Goal: Navigation & Orientation: Understand site structure

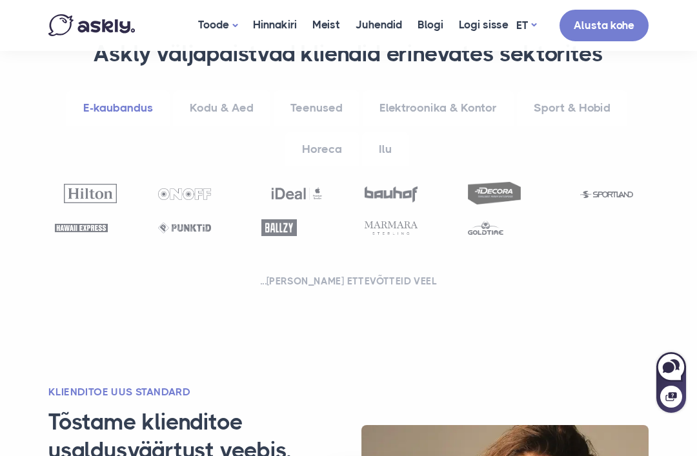
scroll to position [777, 0]
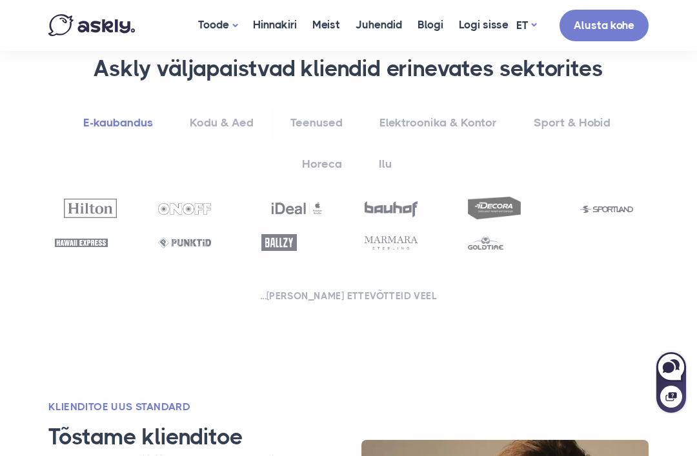
click at [380, 147] on link "Ilu" at bounding box center [385, 164] width 46 height 35
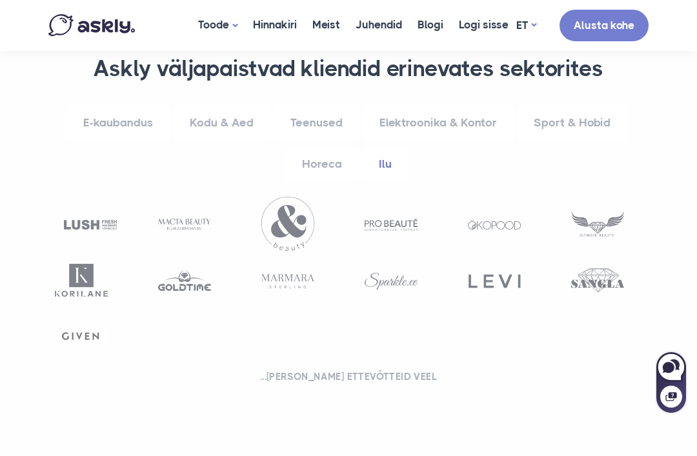
click at [432, 105] on link "Elektroonika & Kontor" at bounding box center [438, 122] width 151 height 35
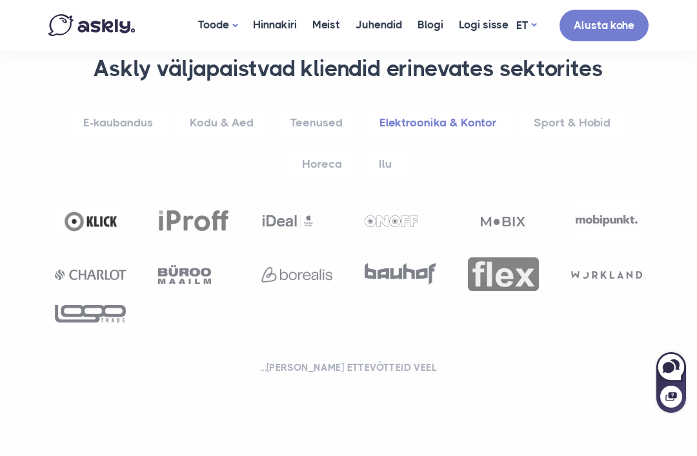
click at [326, 147] on link "Horeca" at bounding box center [322, 164] width 74 height 35
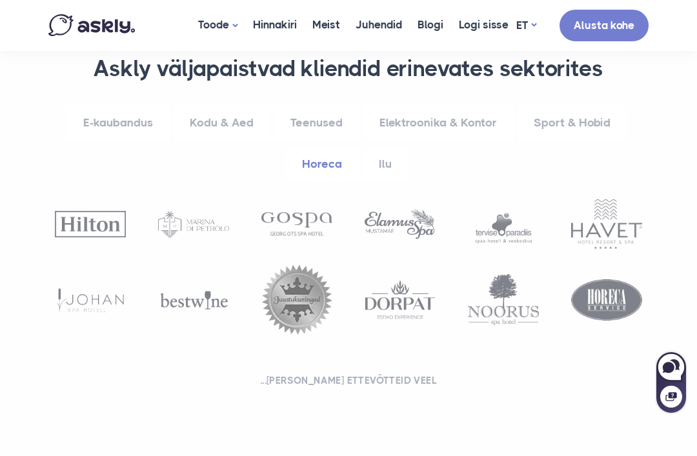
click at [312, 105] on link "Teenused" at bounding box center [317, 122] width 86 height 35
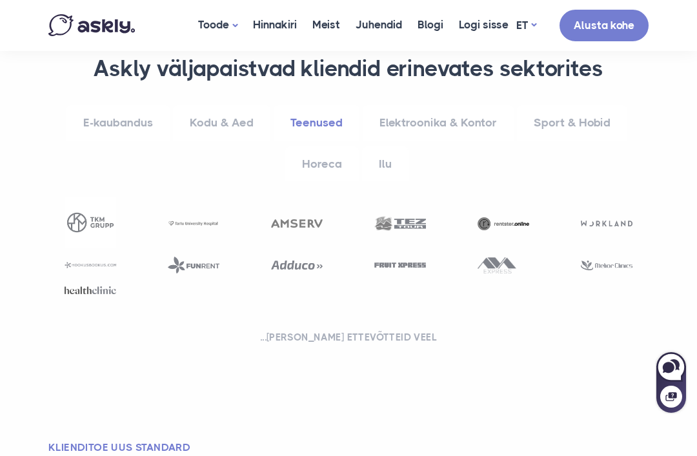
click at [227, 105] on link "Kodu & Aed" at bounding box center [221, 122] width 97 height 35
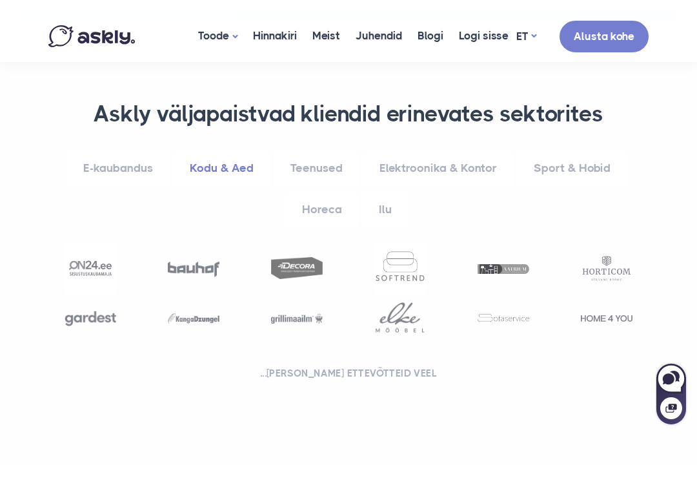
scroll to position [745, 0]
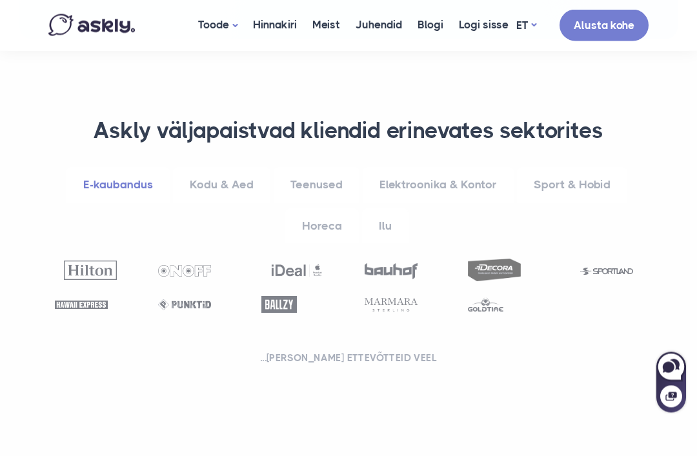
scroll to position [714, 0]
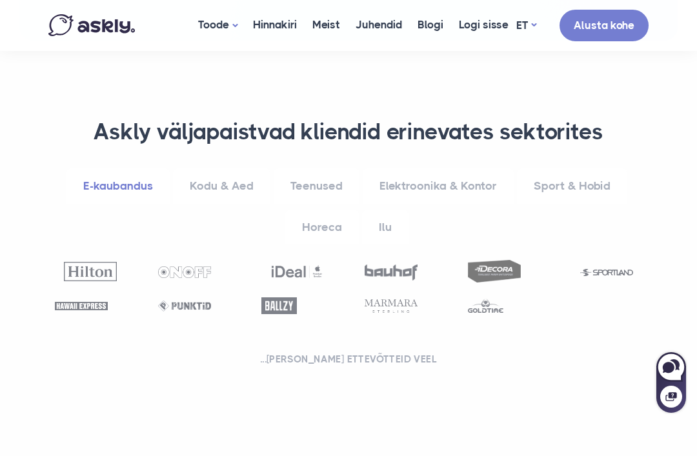
click at [341, 210] on link "Horeca" at bounding box center [322, 227] width 74 height 35
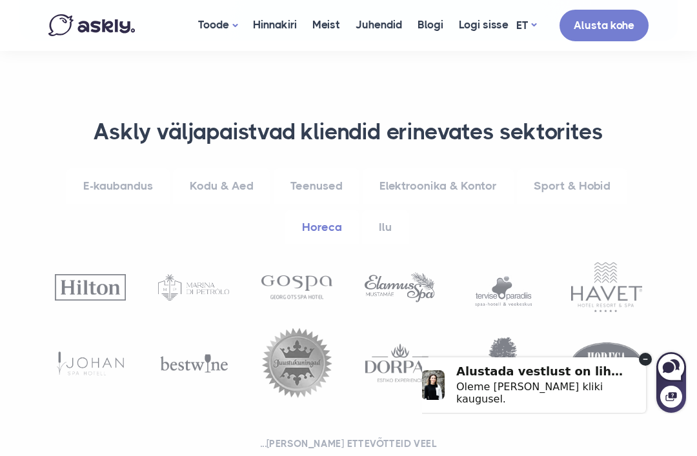
click at [642, 358] on circle at bounding box center [645, 359] width 13 height 13
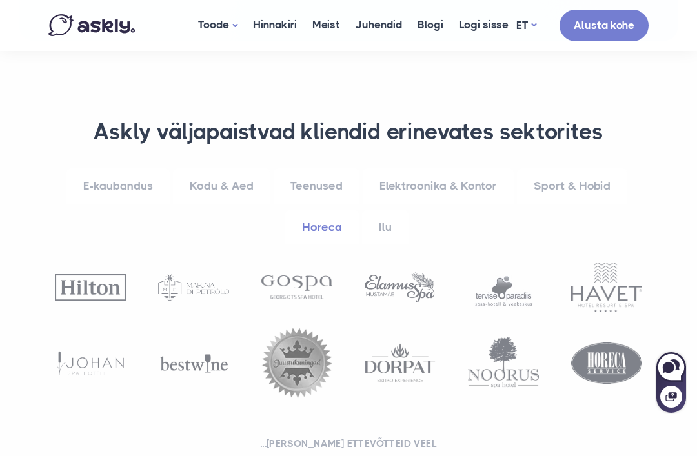
click at [444, 168] on link "Elektroonika & Kontor" at bounding box center [438, 185] width 151 height 35
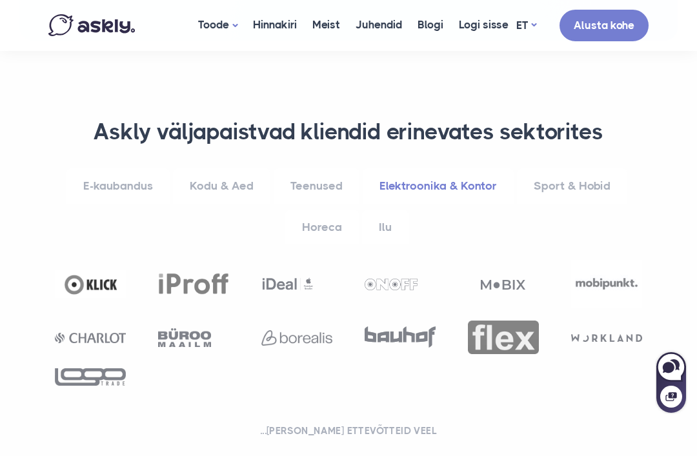
click at [566, 168] on link "Sport & Hobid" at bounding box center [572, 185] width 110 height 35
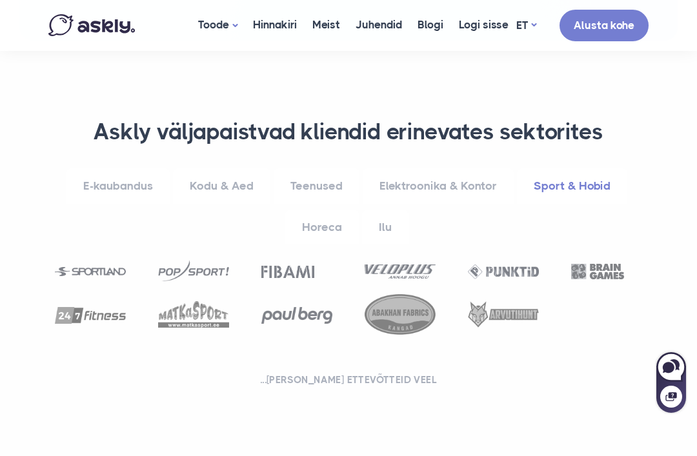
scroll to position [725, 0]
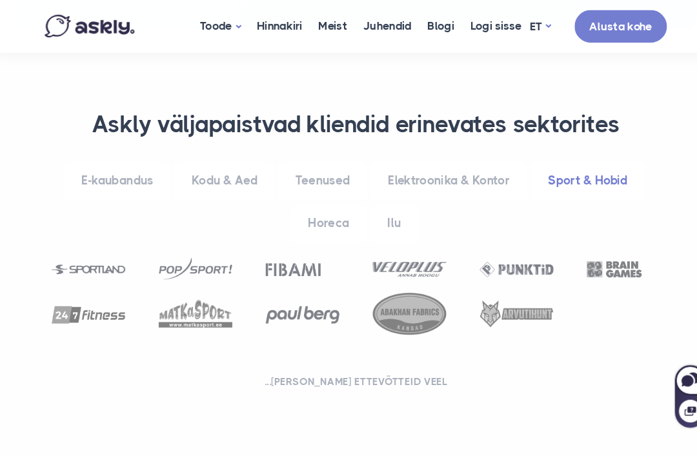
click at [105, 157] on link "E-kaubandus" at bounding box center [117, 174] width 103 height 35
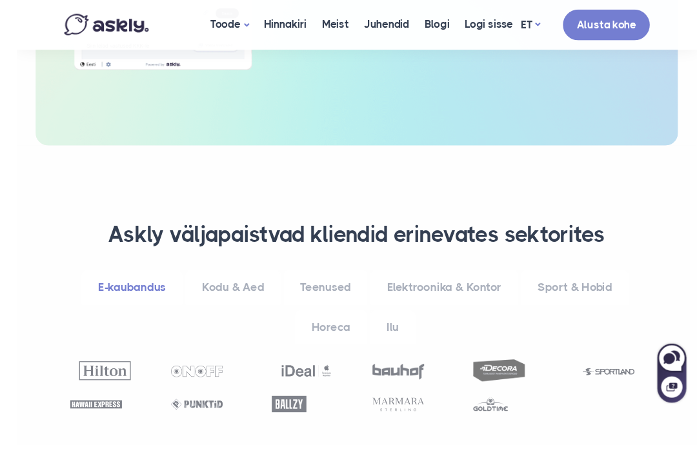
scroll to position [715, 0]
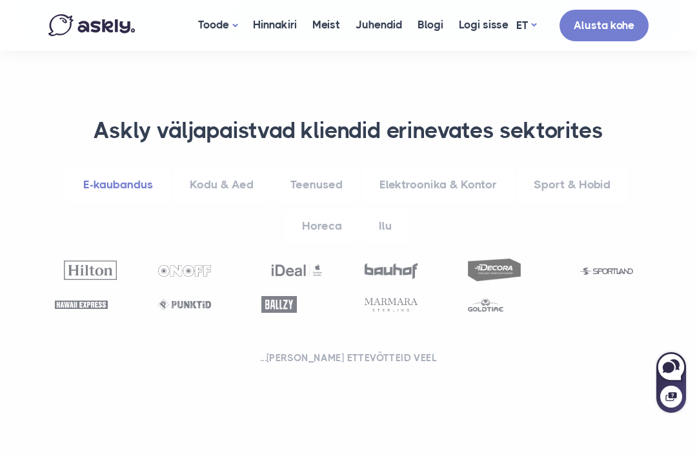
click at [320, 167] on link "Teenused" at bounding box center [317, 184] width 86 height 35
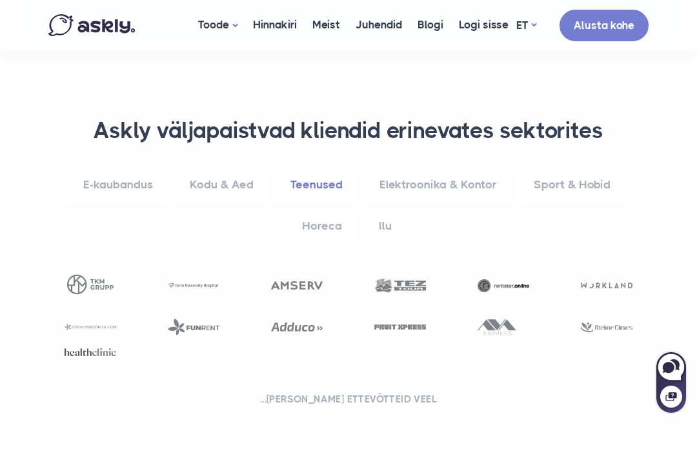
click at [328, 208] on link "Horeca" at bounding box center [322, 225] width 74 height 35
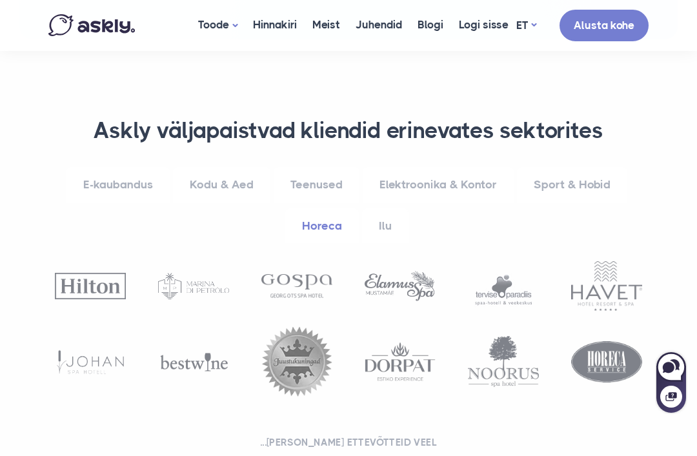
click at [418, 167] on link "Elektroonika & Kontor" at bounding box center [438, 184] width 151 height 35
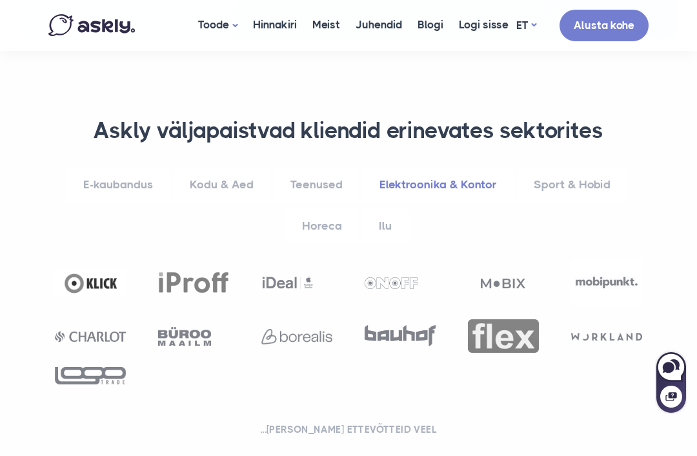
click at [318, 167] on link "Teenused" at bounding box center [317, 184] width 86 height 35
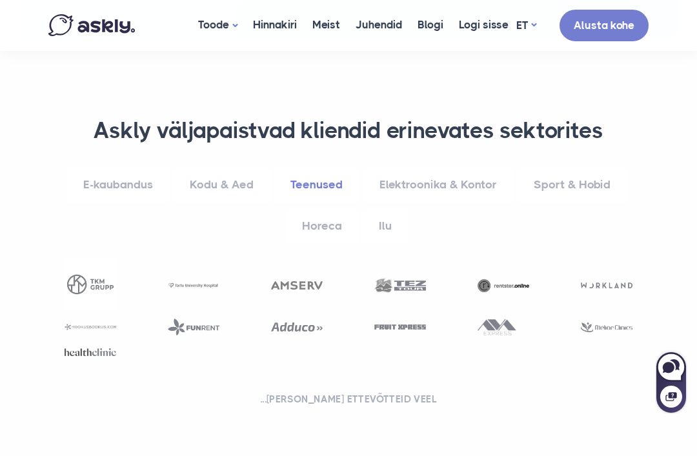
click at [206, 167] on link "Kodu & Aed" at bounding box center [221, 184] width 97 height 35
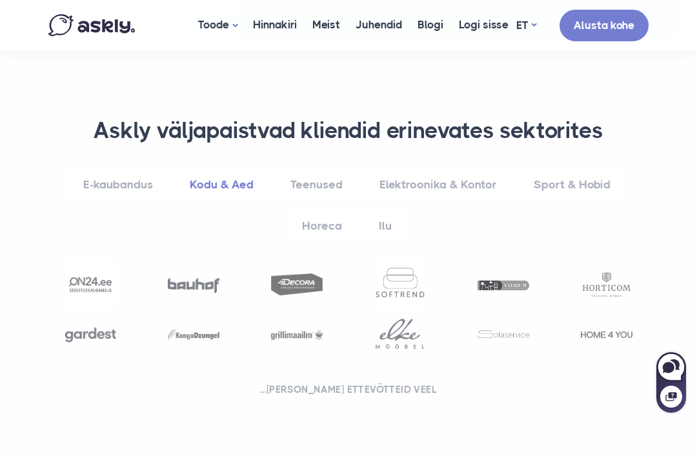
click at [558, 167] on link "Sport & Hobid" at bounding box center [572, 184] width 110 height 35
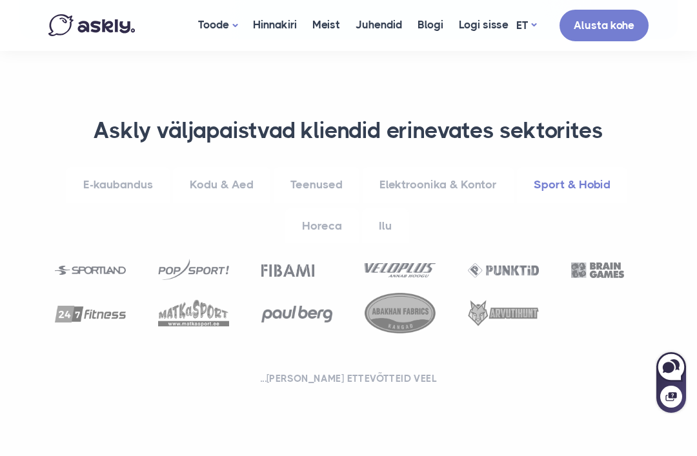
click at [319, 208] on link "Horeca" at bounding box center [322, 225] width 74 height 35
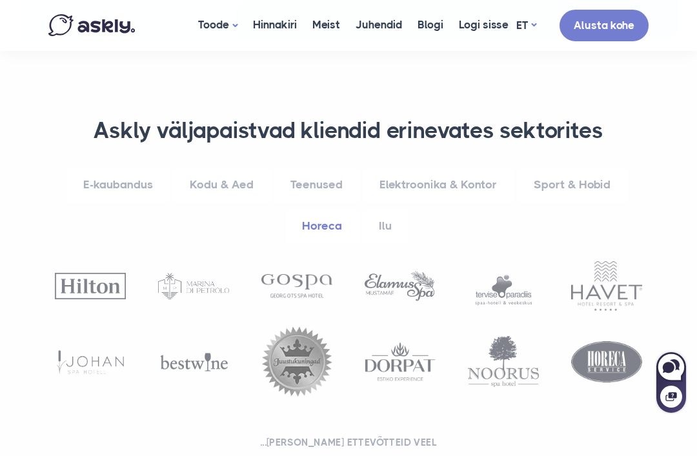
click at [391, 208] on link "Ilu" at bounding box center [385, 225] width 46 height 35
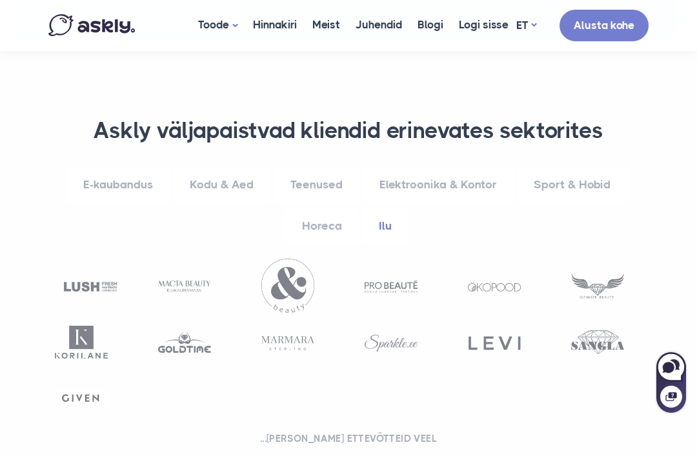
click at [406, 167] on link "Elektroonika & Kontor" at bounding box center [438, 184] width 151 height 35
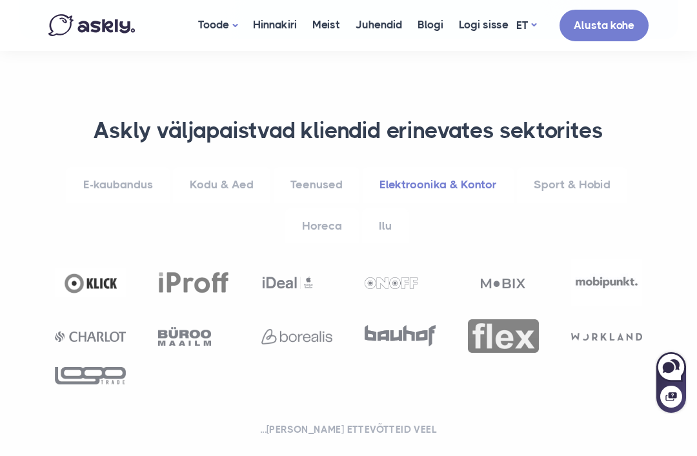
click at [325, 167] on link "Teenused" at bounding box center [317, 184] width 86 height 35
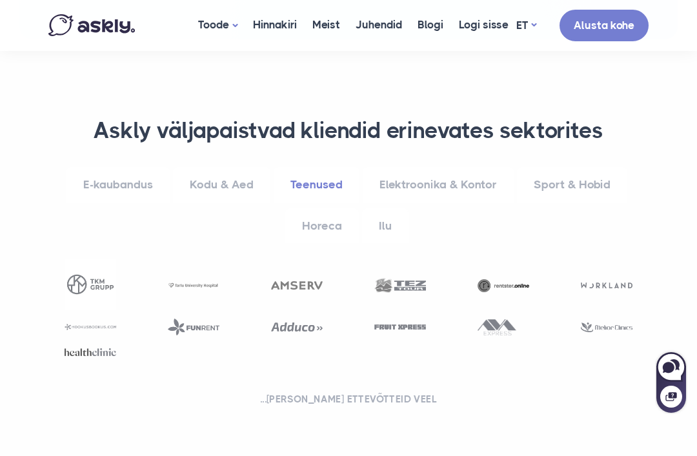
click at [214, 167] on link "Kodu & Aed" at bounding box center [221, 184] width 97 height 35
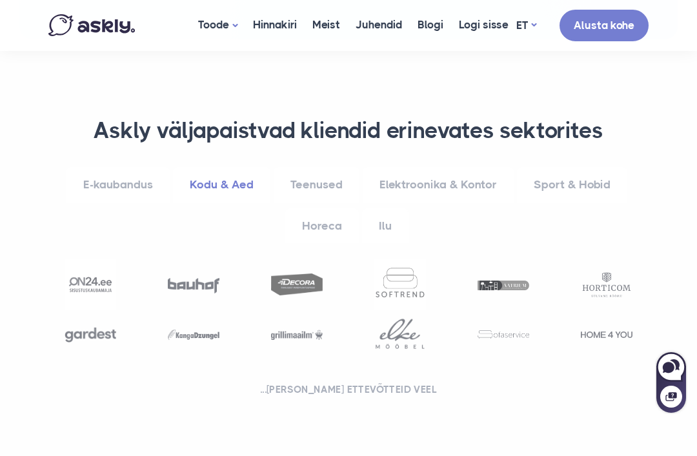
click at [319, 167] on link "Teenused" at bounding box center [317, 184] width 86 height 35
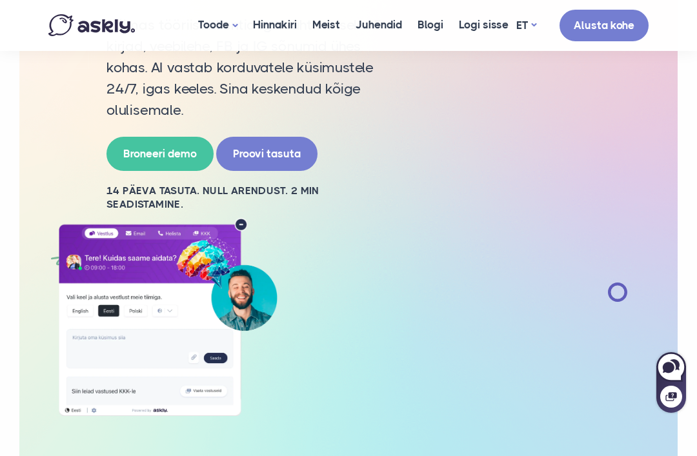
scroll to position [0, 0]
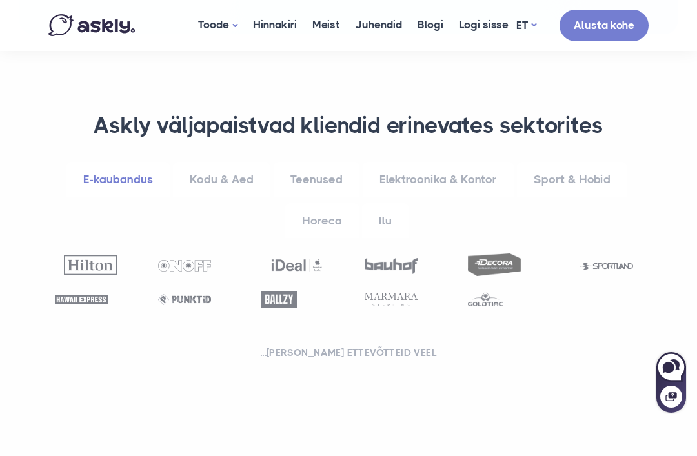
scroll to position [722, 0]
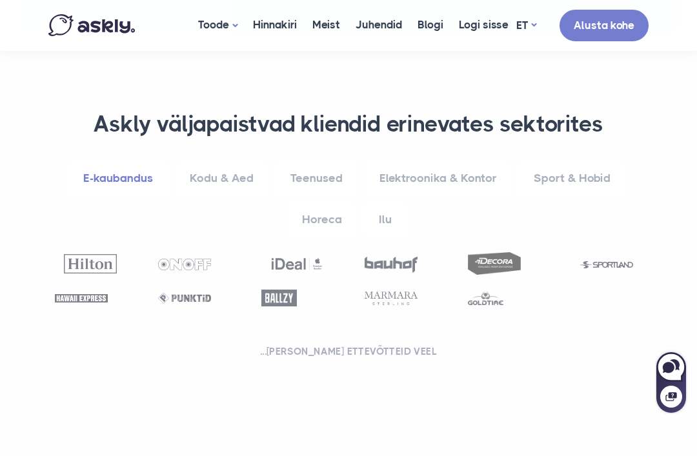
click at [446, 161] on link "Elektroonika & Kontor" at bounding box center [438, 178] width 151 height 35
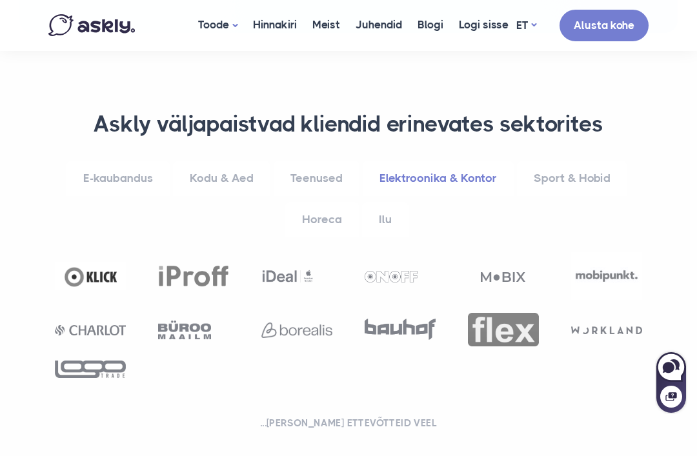
click at [324, 161] on link "Teenused" at bounding box center [317, 178] width 86 height 35
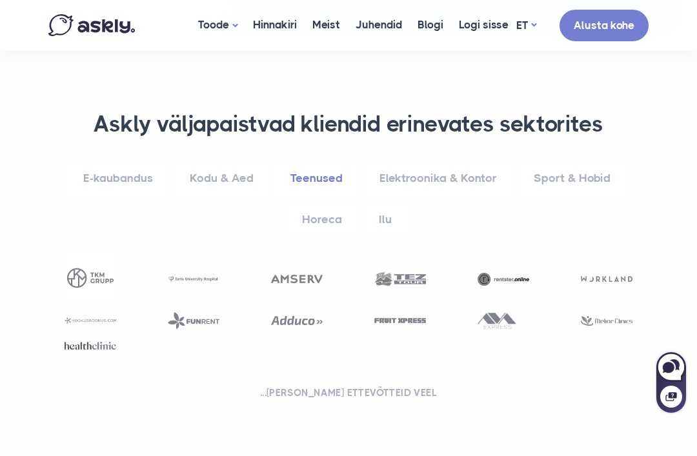
click at [581, 161] on link "Sport & Hobid" at bounding box center [572, 178] width 110 height 35
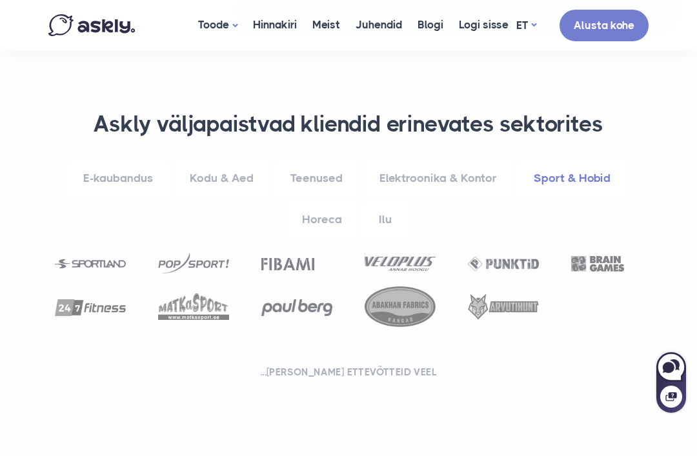
click at [464, 161] on link "Elektroonika & Kontor" at bounding box center [438, 178] width 151 height 35
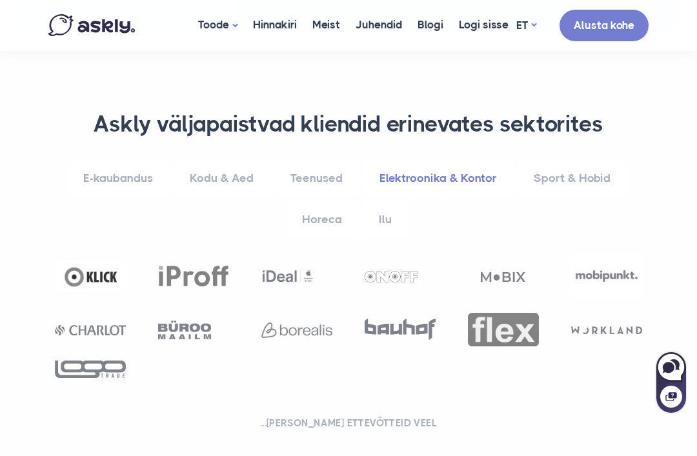
click at [329, 202] on link "Horeca" at bounding box center [322, 219] width 74 height 35
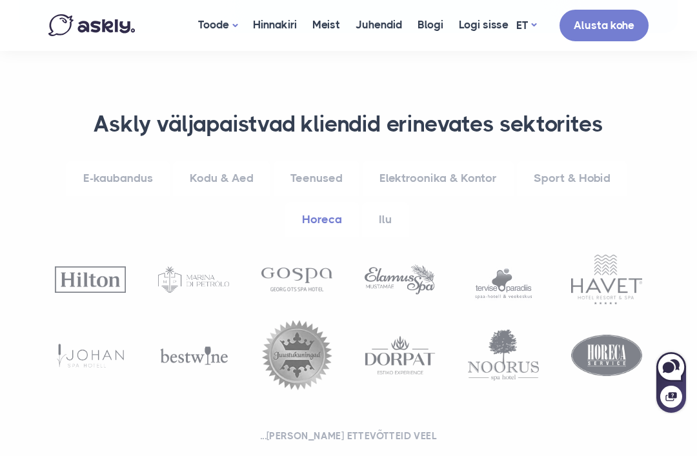
click at [464, 161] on link "Elektroonika & Kontor" at bounding box center [438, 178] width 151 height 35
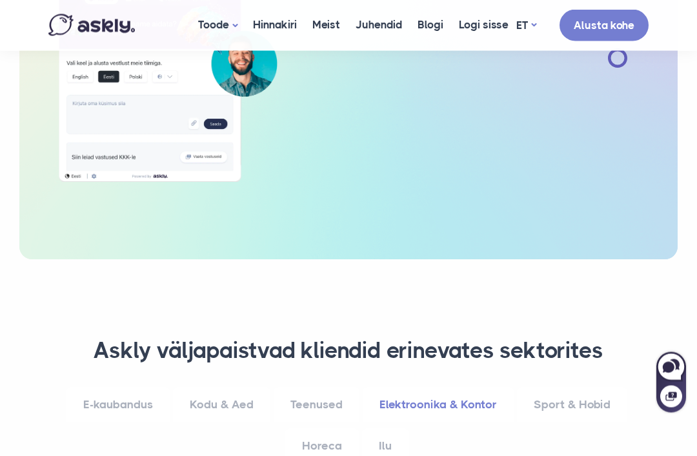
scroll to position [495, 0]
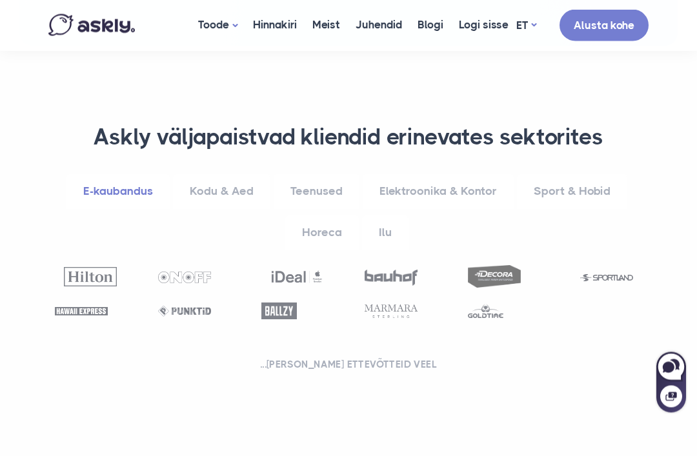
scroll to position [709, 0]
click at [301, 174] on link "Teenused" at bounding box center [317, 191] width 86 height 35
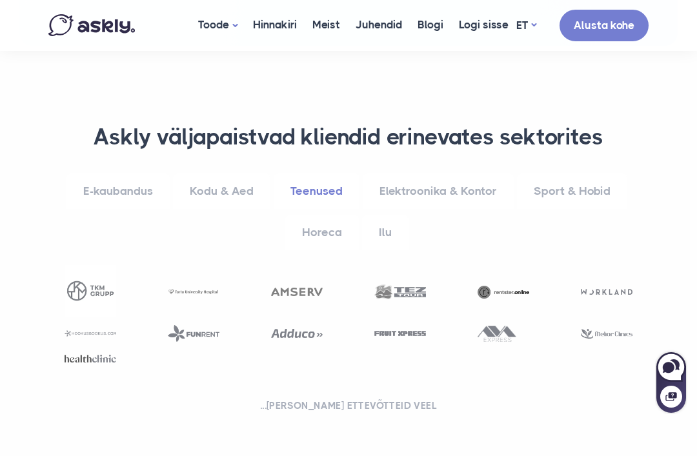
click at [210, 174] on link "Kodu & Aed" at bounding box center [221, 191] width 97 height 35
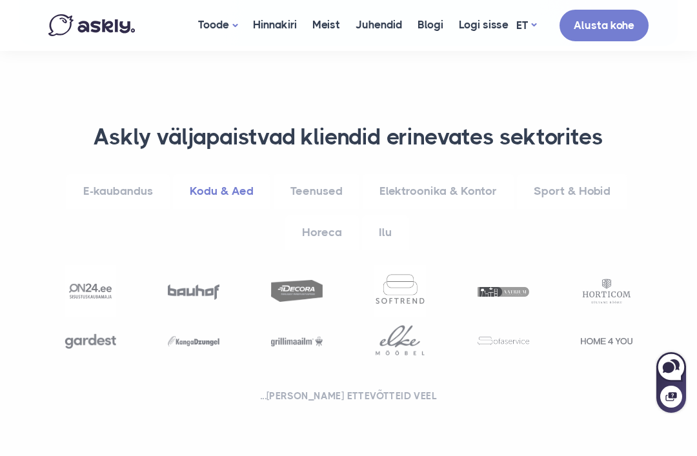
click at [414, 174] on link "Elektroonika & Kontor" at bounding box center [438, 191] width 151 height 35
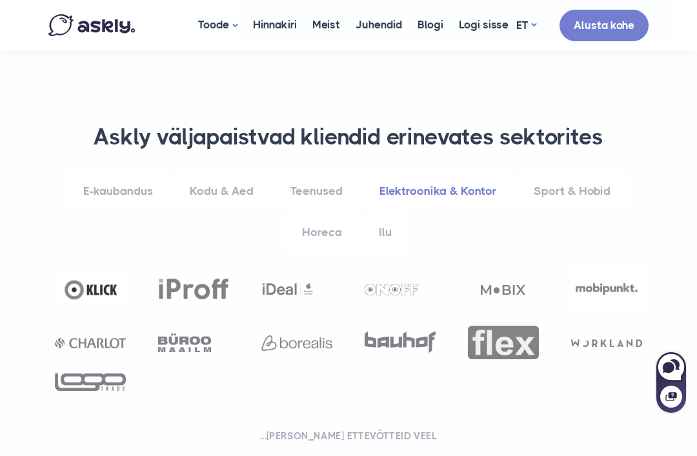
click at [325, 174] on link "Teenused" at bounding box center [317, 191] width 86 height 35
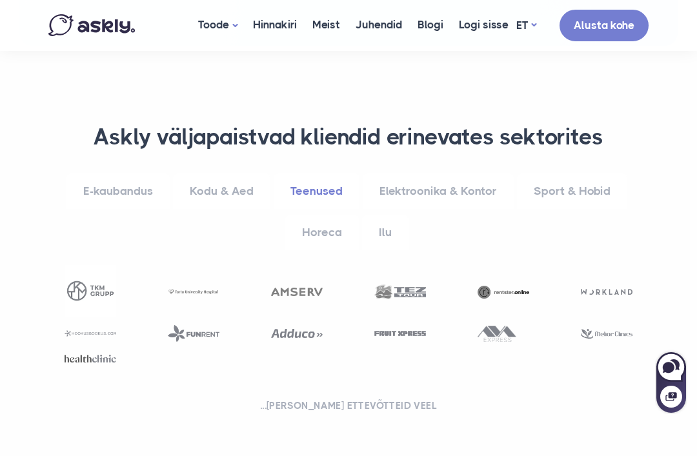
click at [234, 174] on link "Kodu & Aed" at bounding box center [221, 191] width 97 height 35
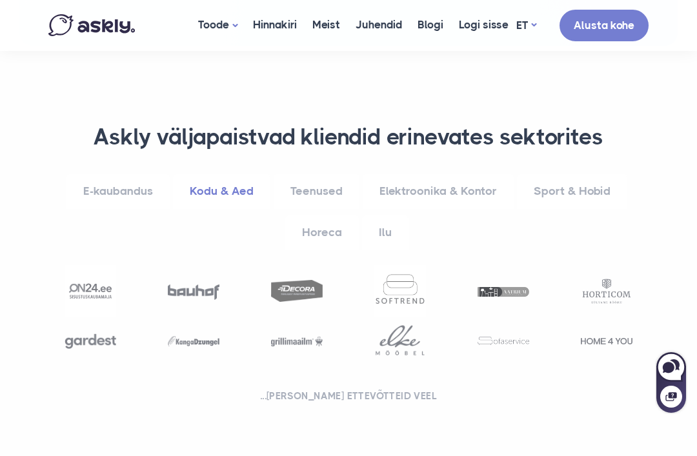
click at [418, 174] on link "Elektroonika & Kontor" at bounding box center [438, 191] width 151 height 35
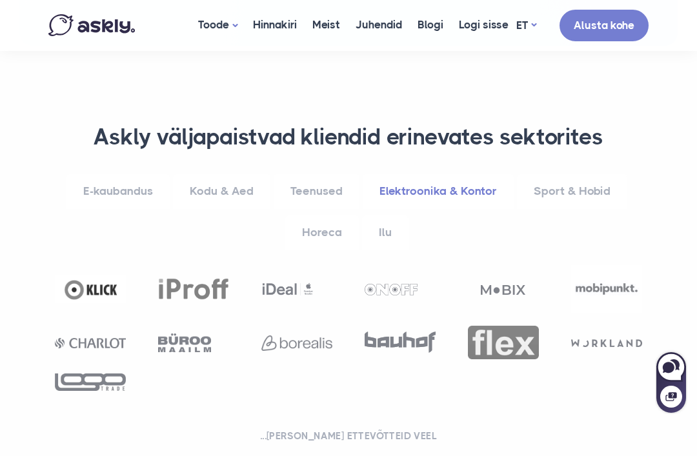
click at [312, 174] on link "Teenused" at bounding box center [317, 191] width 86 height 35
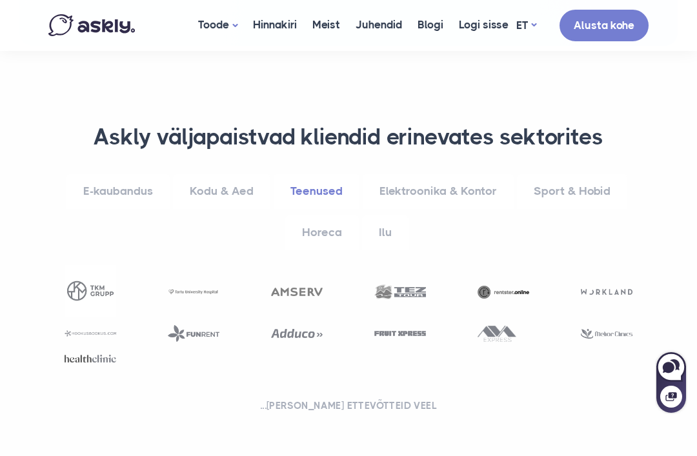
click at [418, 174] on link "Elektroonika & Kontor" at bounding box center [438, 191] width 151 height 35
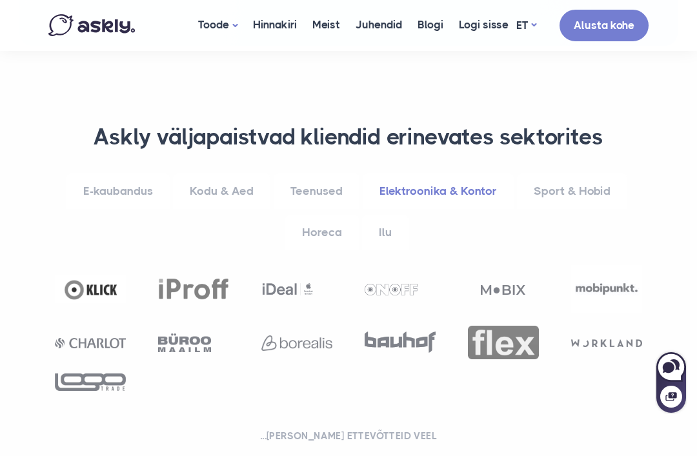
click at [221, 174] on link "Kodu & Aed" at bounding box center [221, 191] width 97 height 35
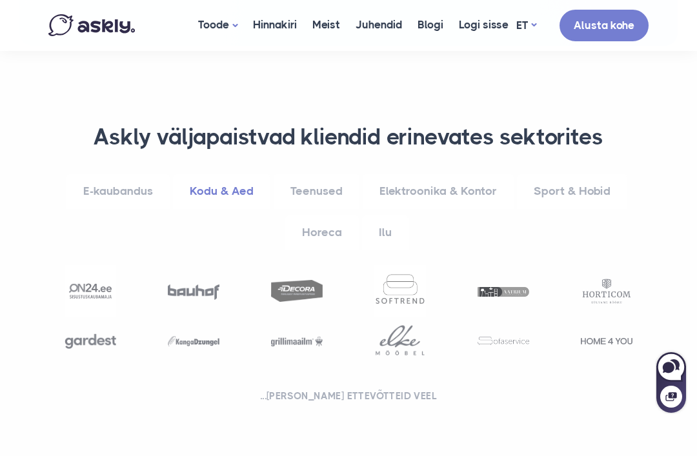
click at [393, 265] on img at bounding box center [400, 291] width 52 height 52
click at [404, 265] on img at bounding box center [400, 291] width 52 height 52
click at [414, 267] on img at bounding box center [400, 291] width 52 height 52
